Goal: Information Seeking & Learning: Learn about a topic

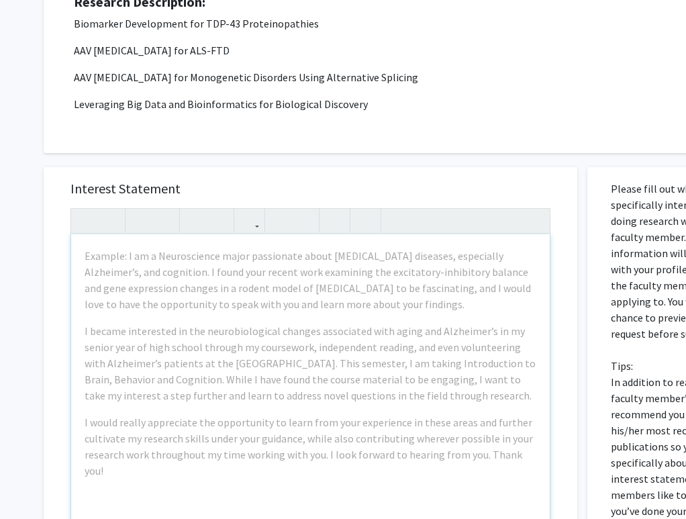
scroll to position [269, 0]
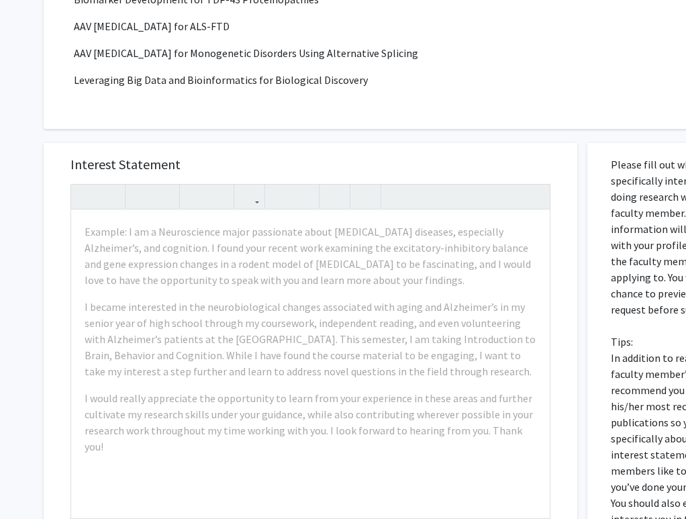
click at [488, 54] on p "AAV [MEDICAL_DATA] for Monogenetic Disorders Using Alternative Splicing" at bounding box center [408, 53] width 668 height 16
